Goal: Book appointment/travel/reservation

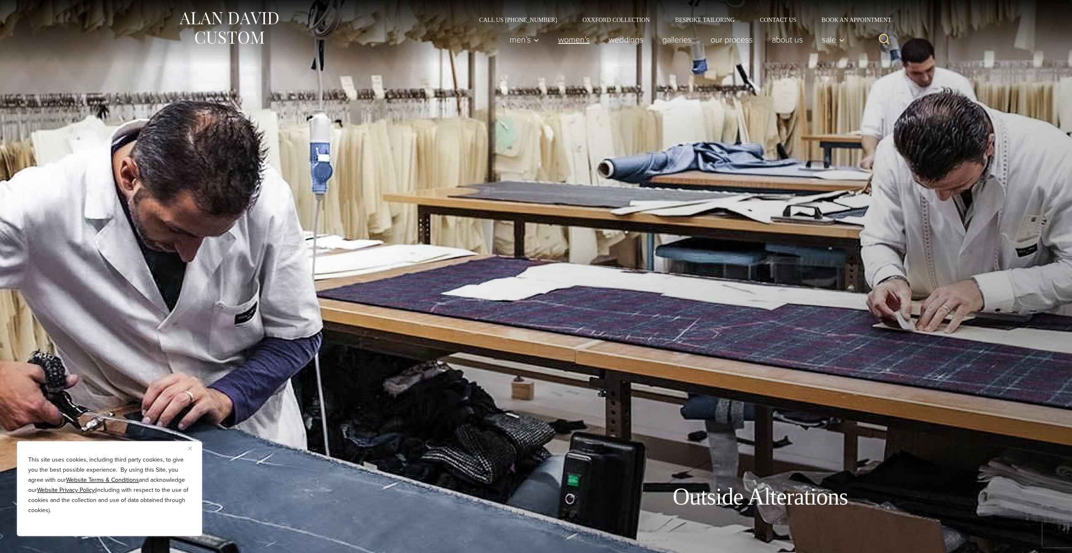
click at [579, 41] on link "Women’s" at bounding box center [574, 39] width 51 height 17
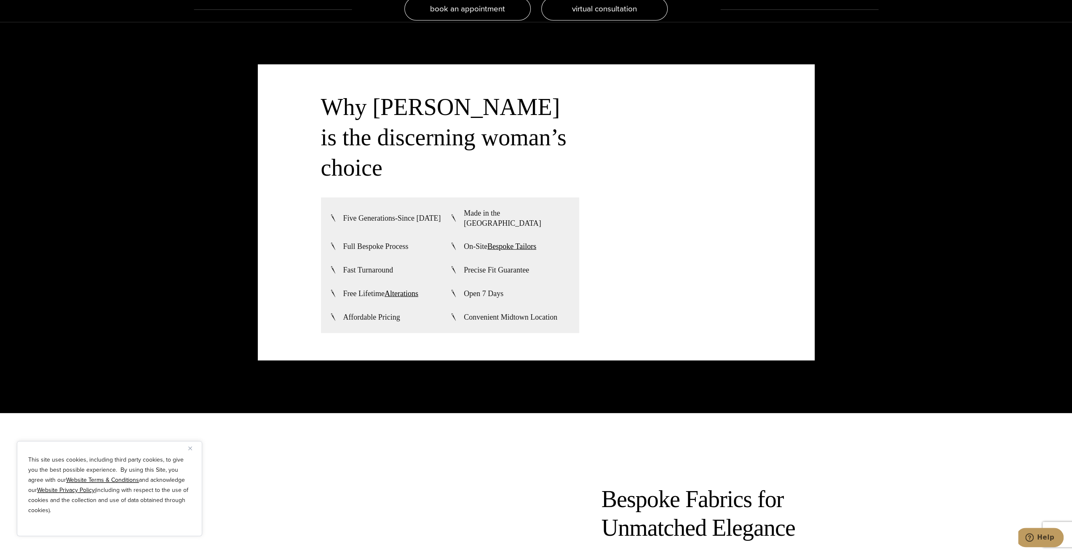
scroll to position [242, 0]
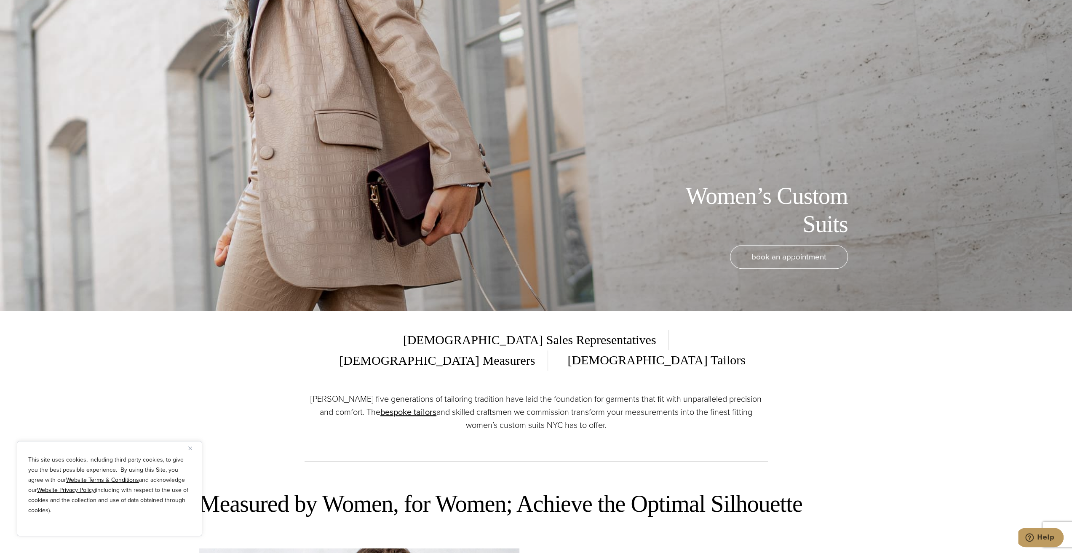
drag, startPoint x: 1003, startPoint y: 315, endPoint x: 946, endPoint y: -37, distance: 356.5
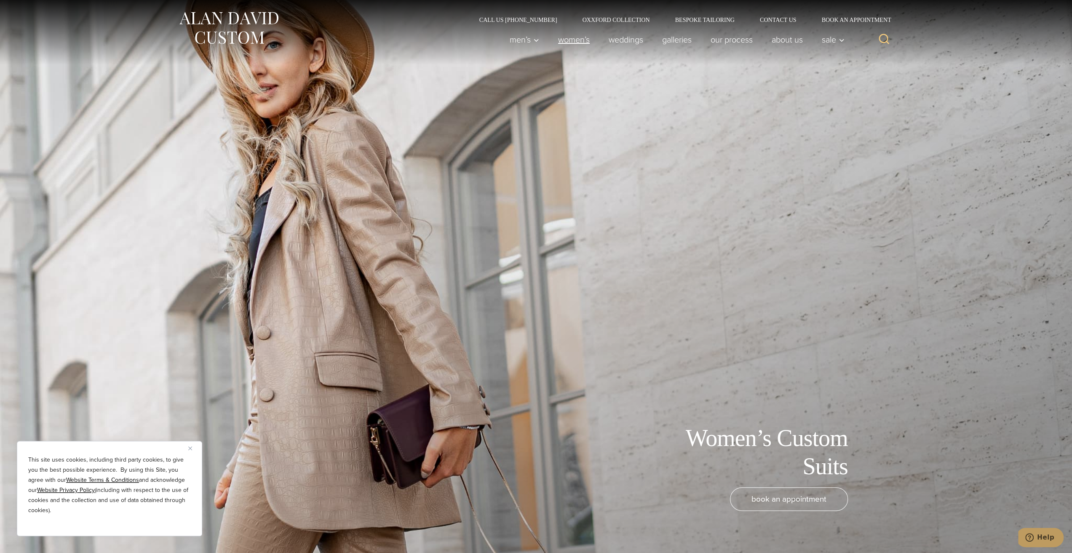
click at [573, 44] on link "Women’s" at bounding box center [574, 39] width 51 height 17
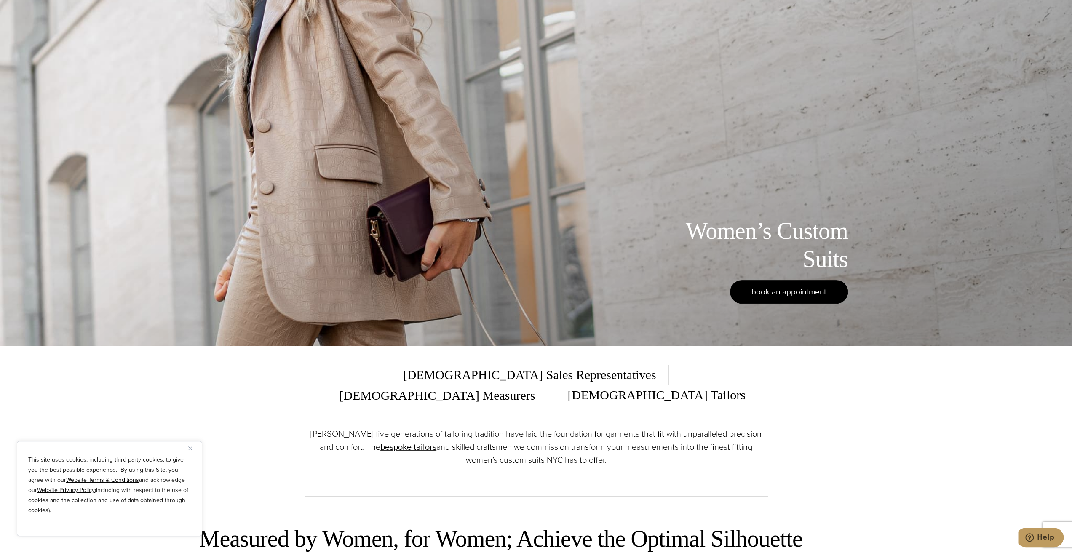
scroll to position [211, 0]
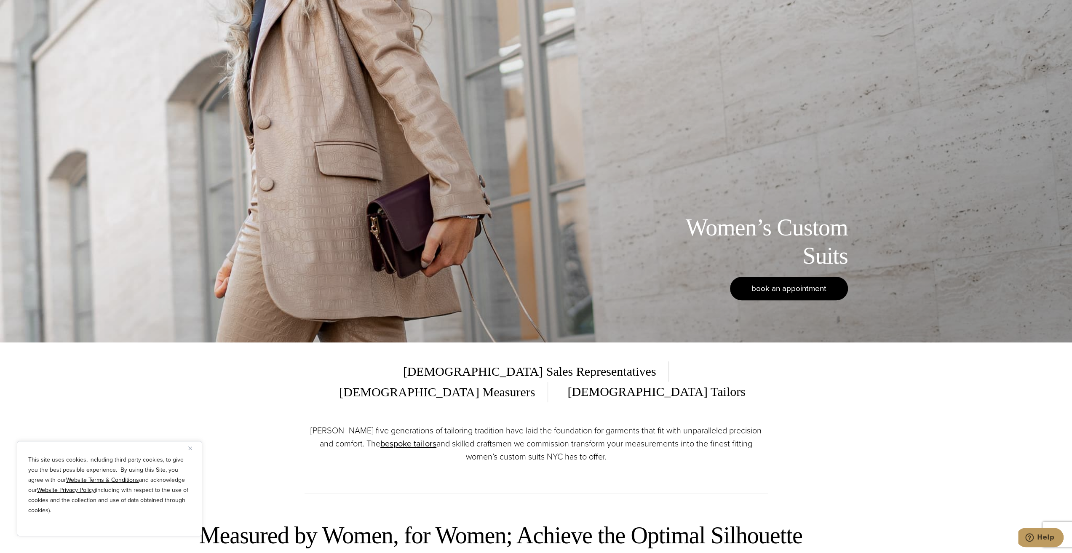
click at [758, 282] on link "book an appointment" at bounding box center [789, 289] width 118 height 24
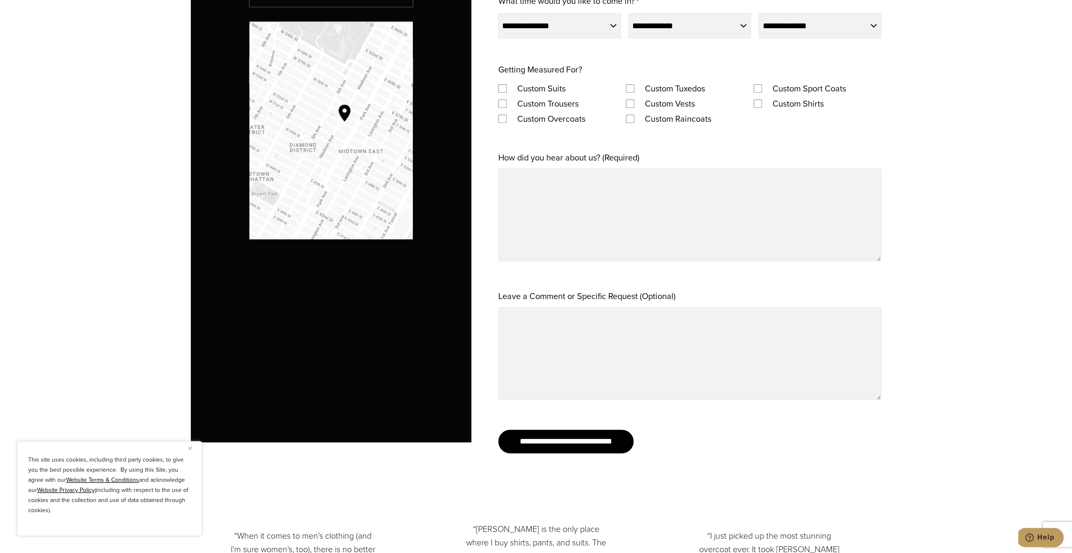
scroll to position [969, 0]
